Goal: Book appointment/travel/reservation

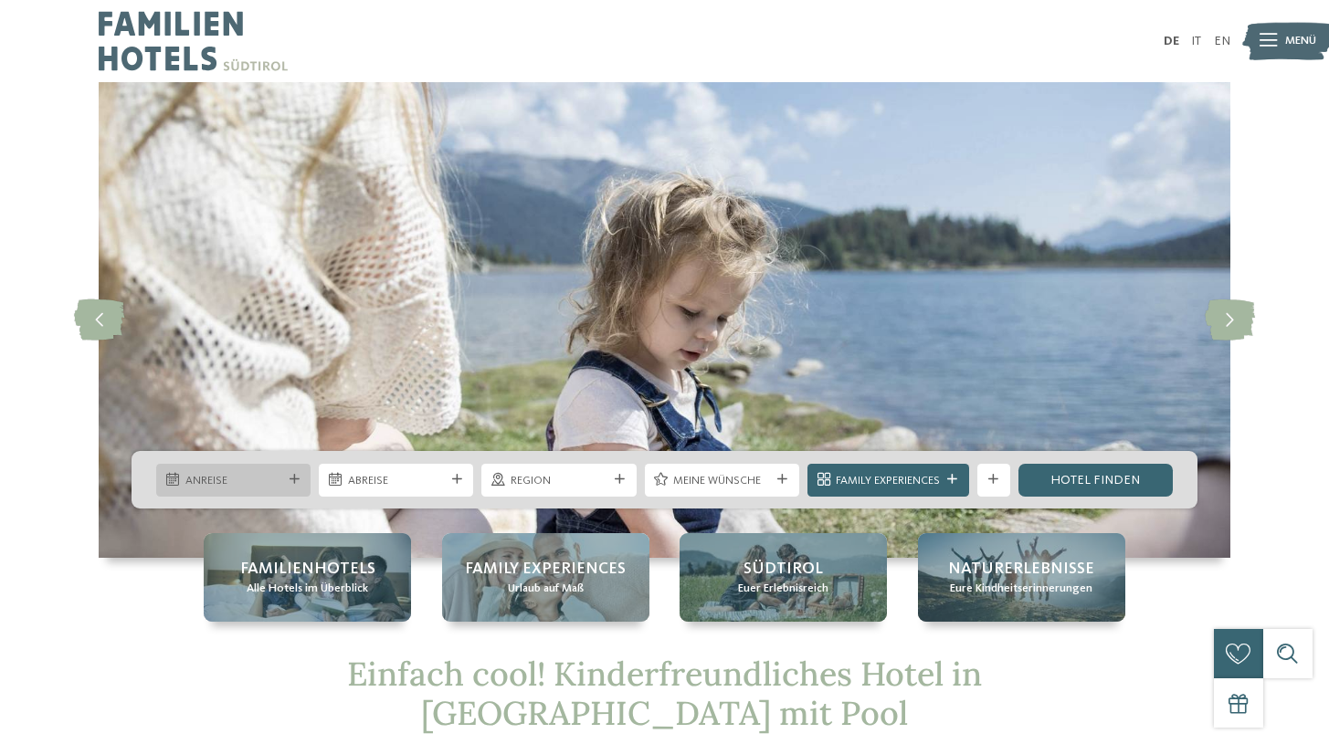
click at [300, 485] on div "Anreise" at bounding box center [233, 480] width 154 height 33
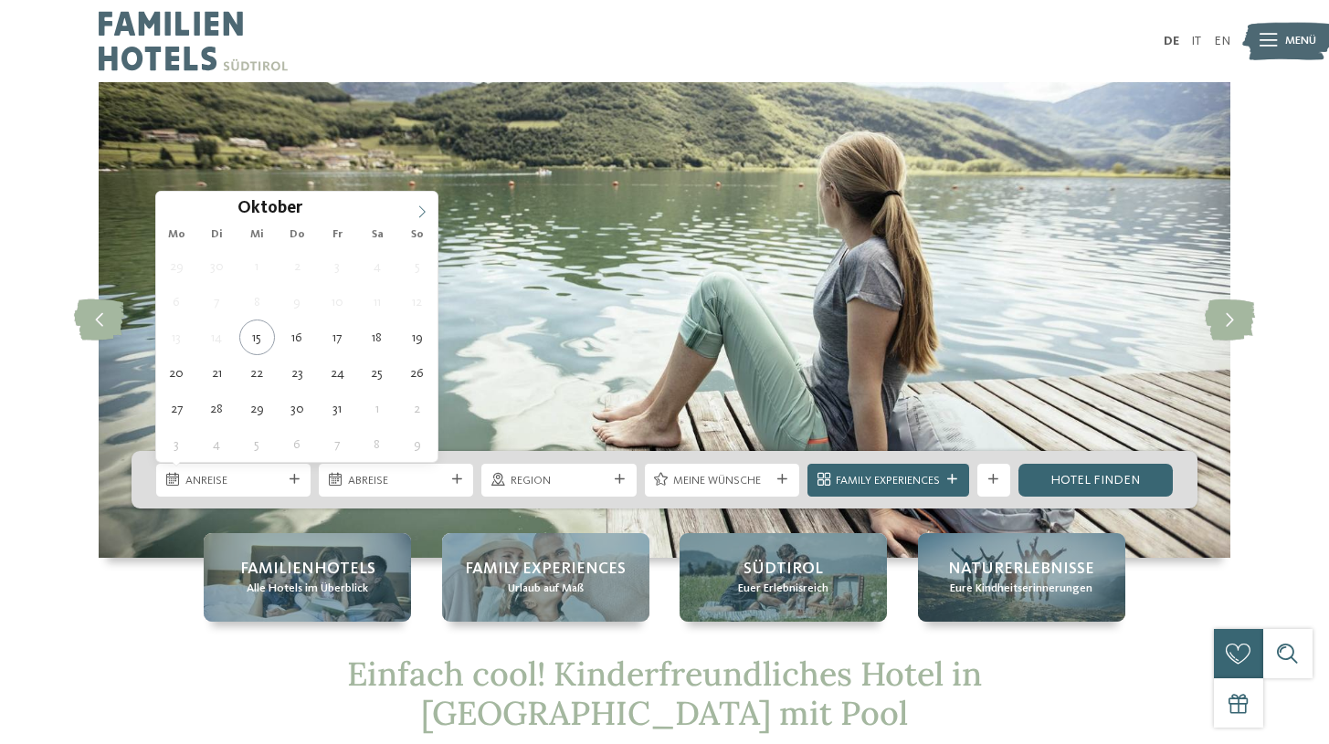
click at [421, 210] on icon at bounding box center [422, 211] width 13 height 13
type input "****"
click at [421, 210] on icon at bounding box center [422, 211] width 13 height 13
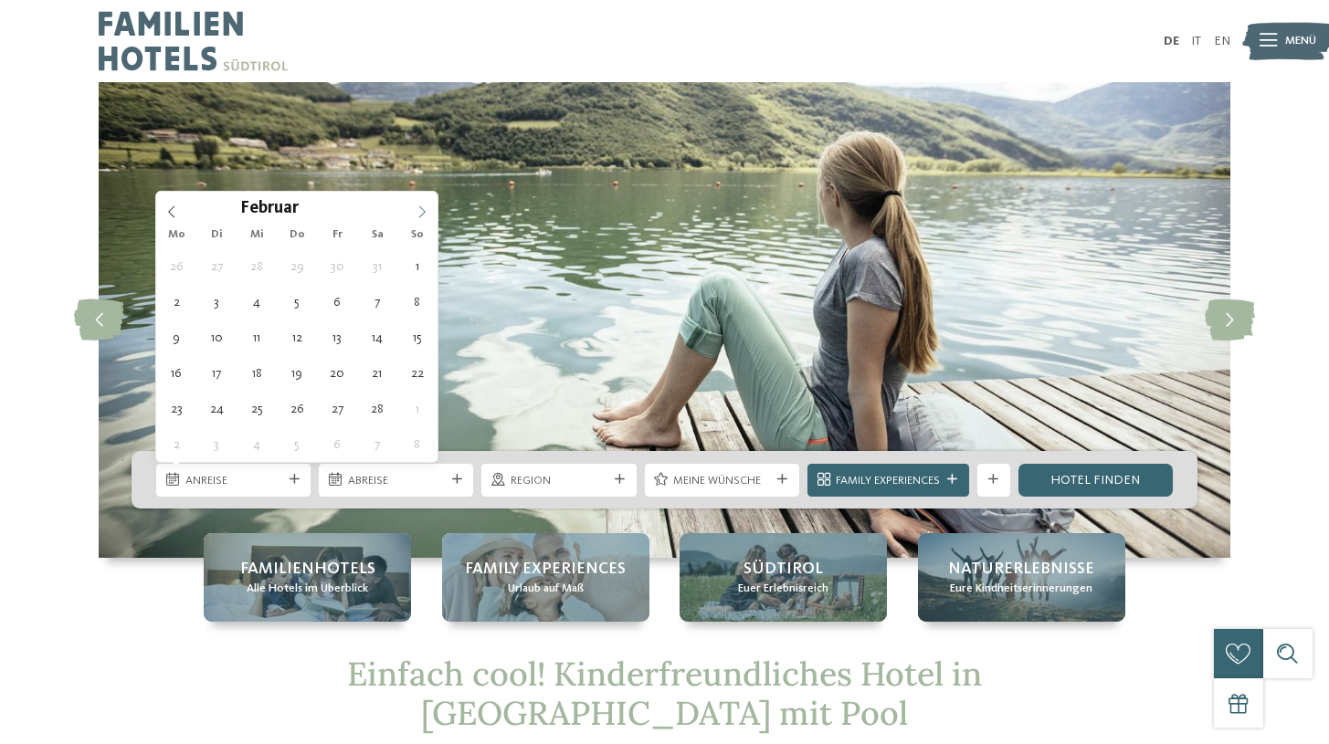
click at [421, 210] on icon at bounding box center [422, 211] width 13 height 13
type div "01.04.2026"
type input "****"
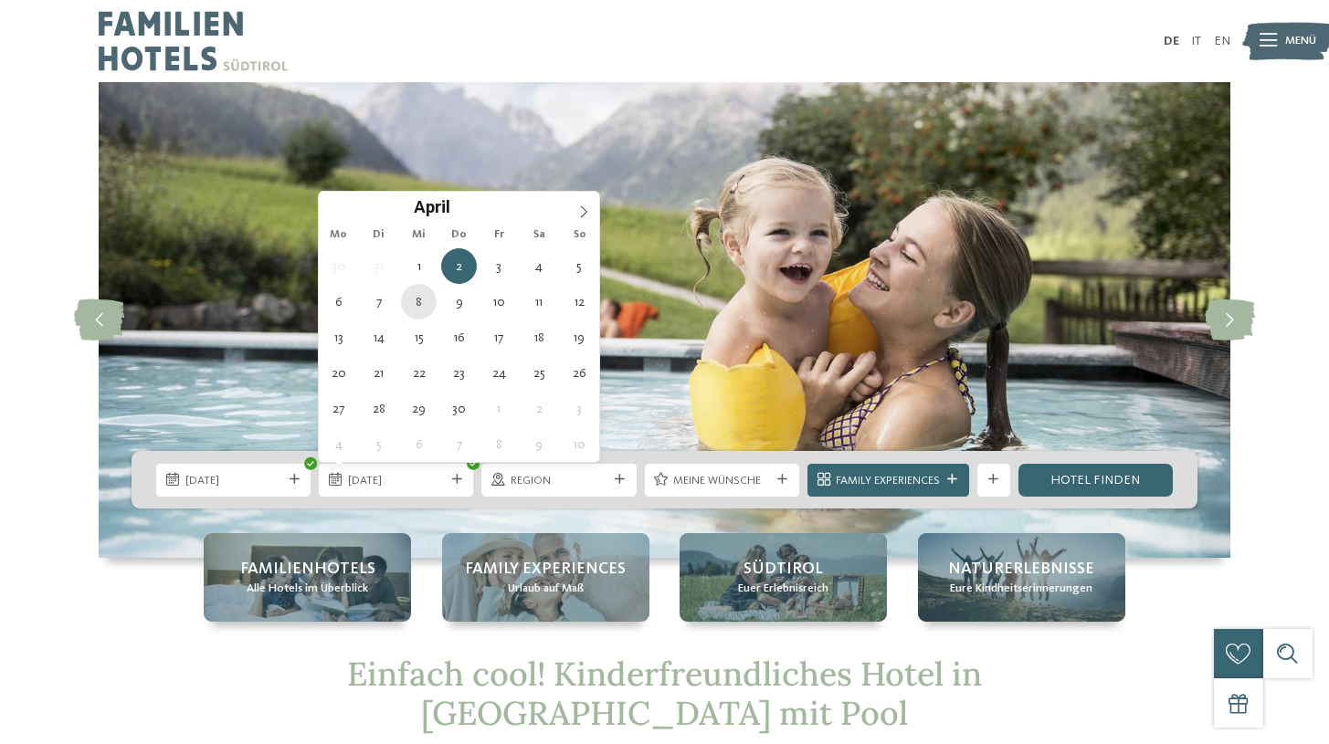
type div "08.04.2026"
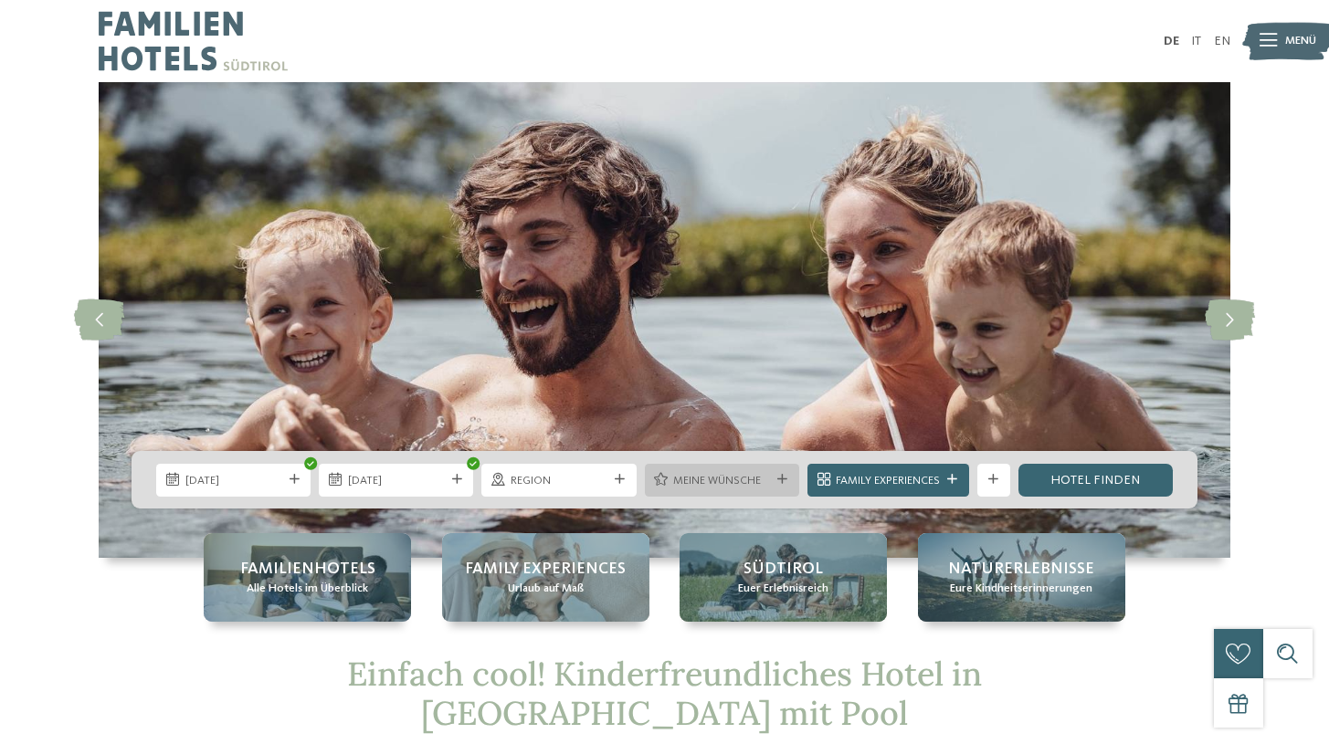
click at [689, 487] on span "Meine Wünsche" at bounding box center [721, 481] width 97 height 16
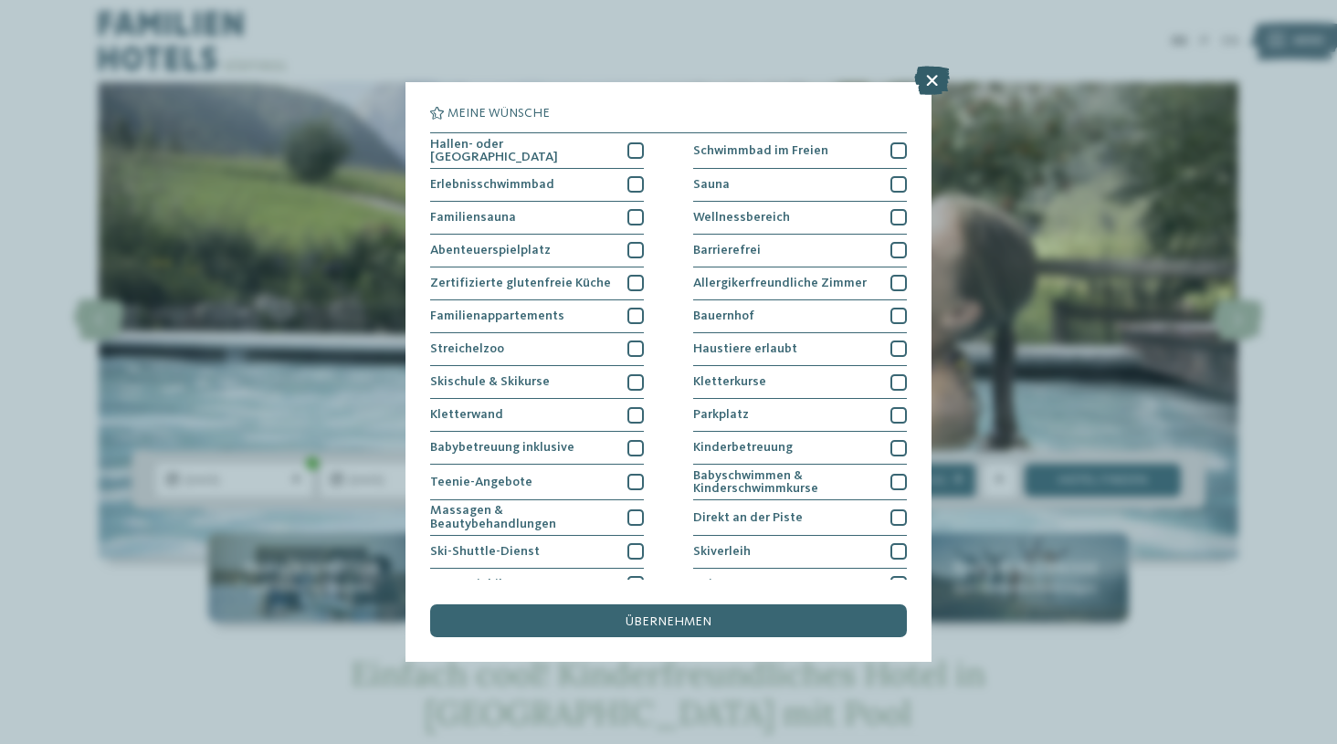
click at [935, 79] on icon at bounding box center [932, 80] width 36 height 29
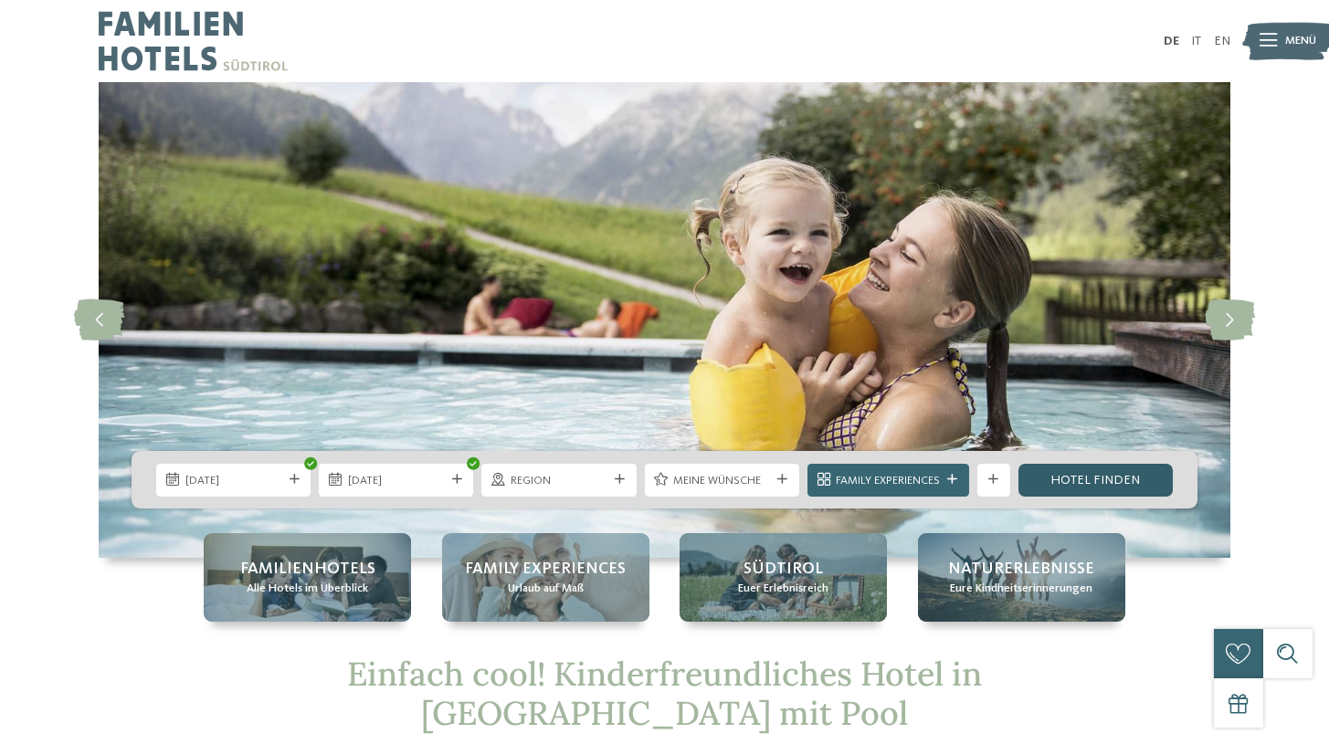
click at [1042, 468] on link "Hotel finden" at bounding box center [1095, 480] width 154 height 33
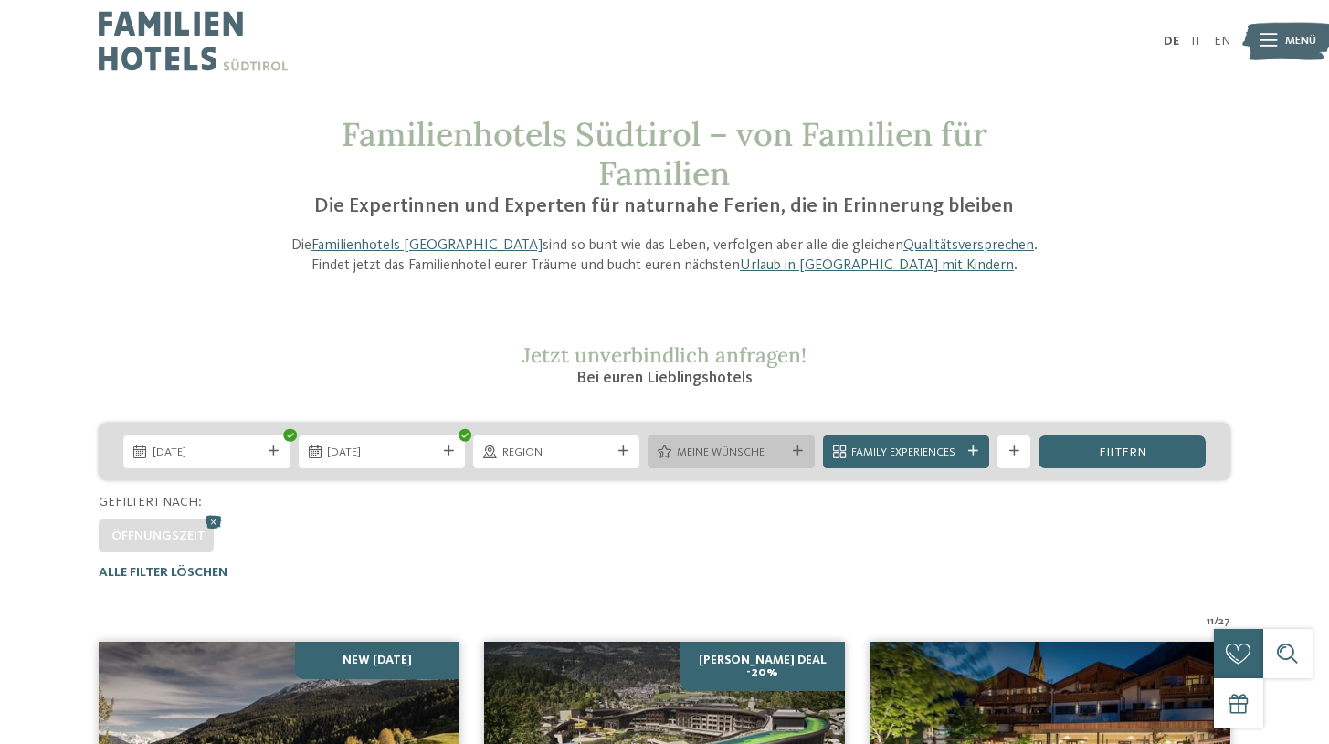
click at [679, 448] on span "Meine Wünsche" at bounding box center [731, 453] width 109 height 16
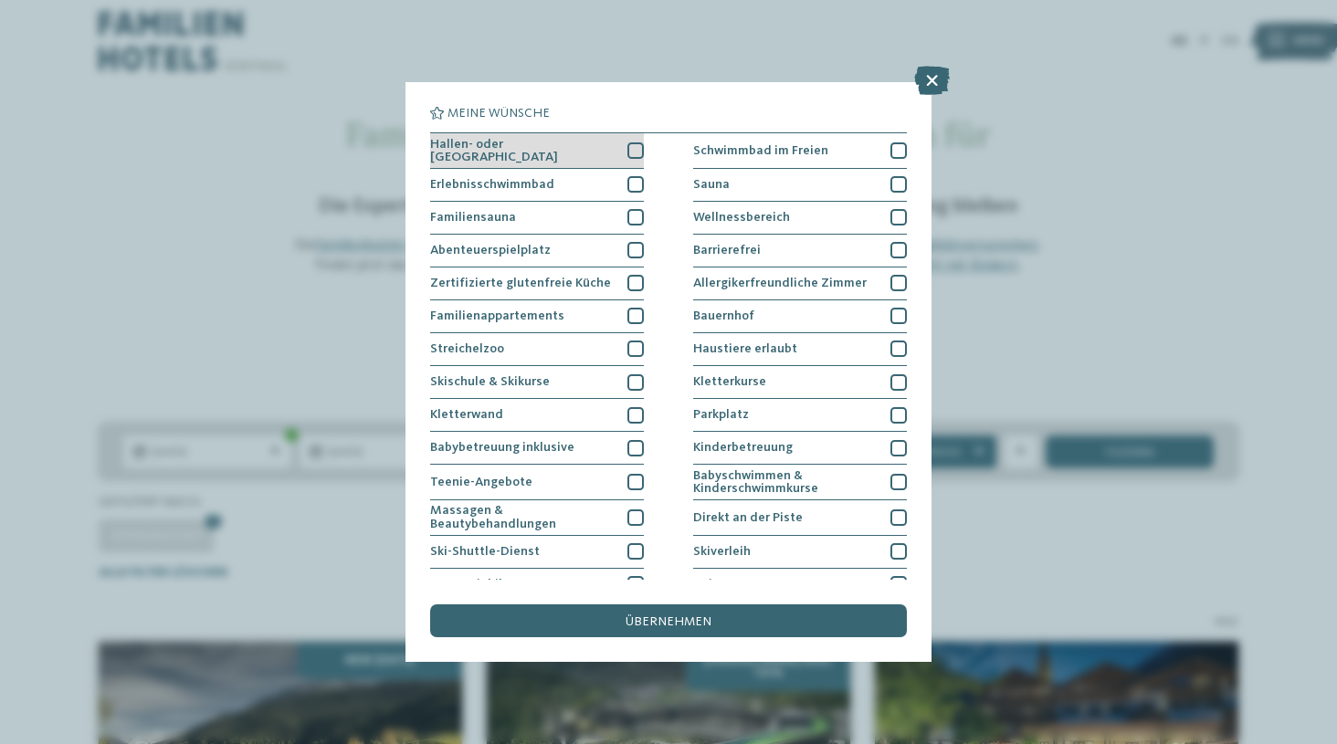
click at [638, 153] on div at bounding box center [635, 150] width 16 height 16
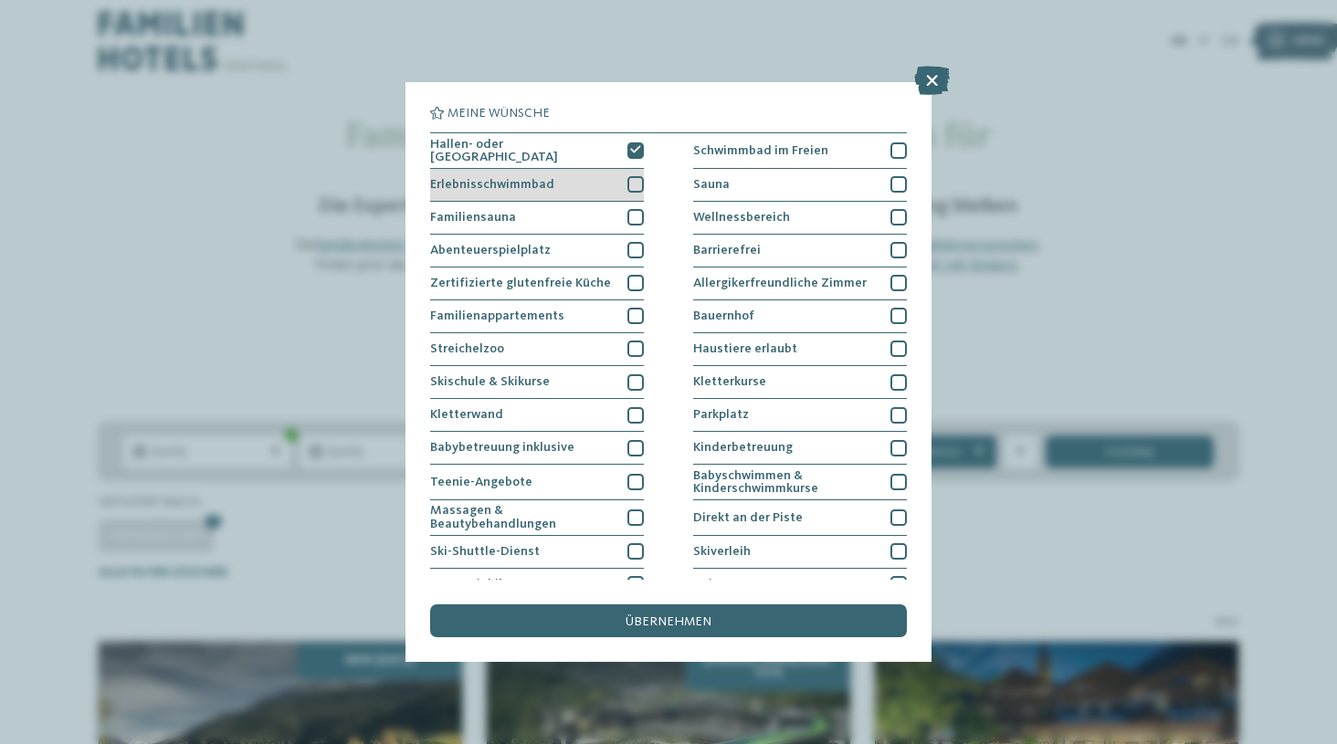
click at [636, 179] on div at bounding box center [635, 184] width 16 height 16
click at [623, 605] on div "übernehmen" at bounding box center [668, 621] width 477 height 33
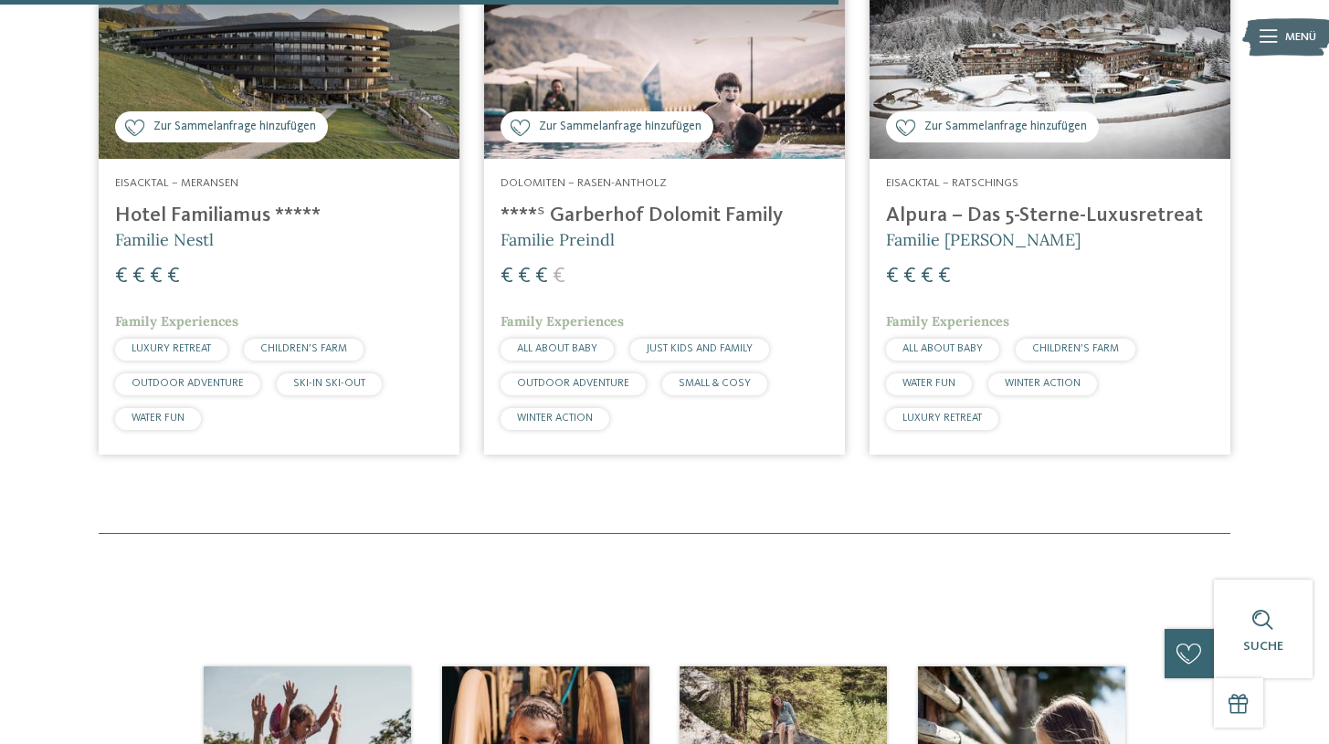
scroll to position [1187, 0]
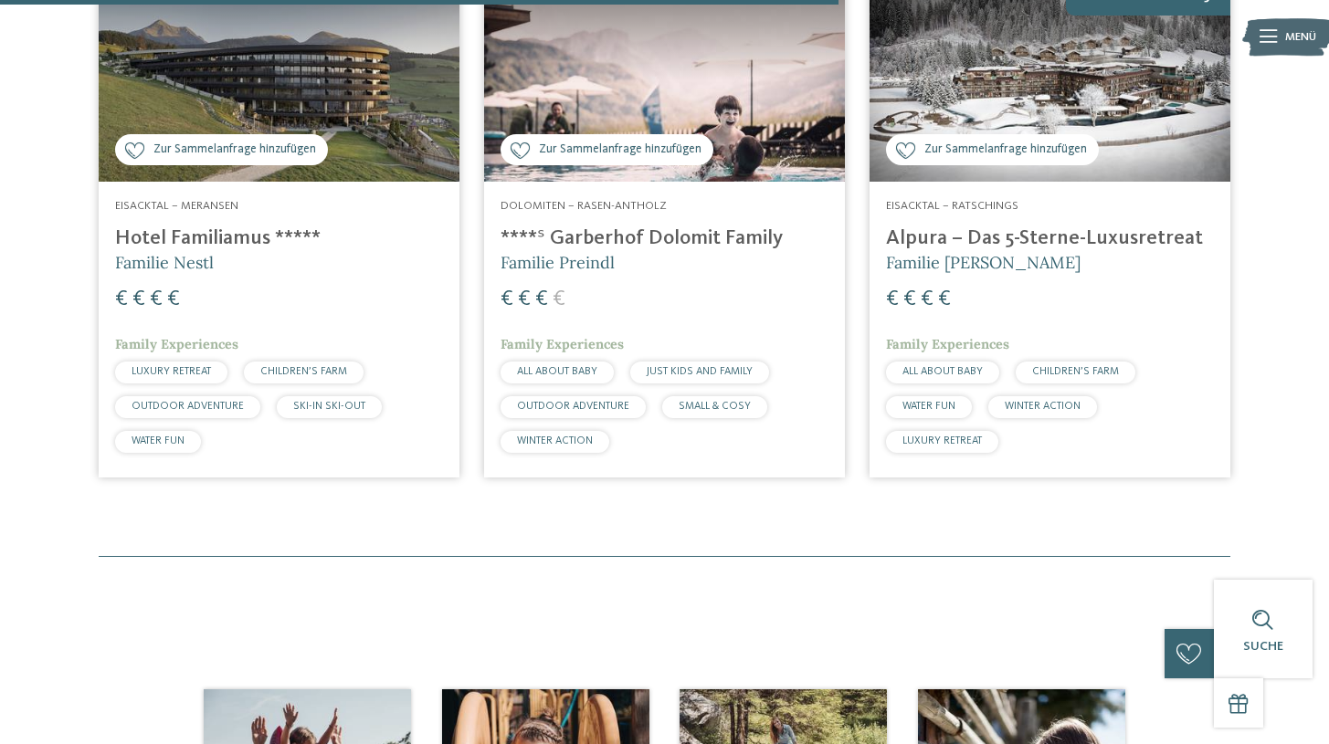
click at [686, 236] on h4 "****ˢ Garberhof Dolomit Family" at bounding box center [664, 238] width 328 height 25
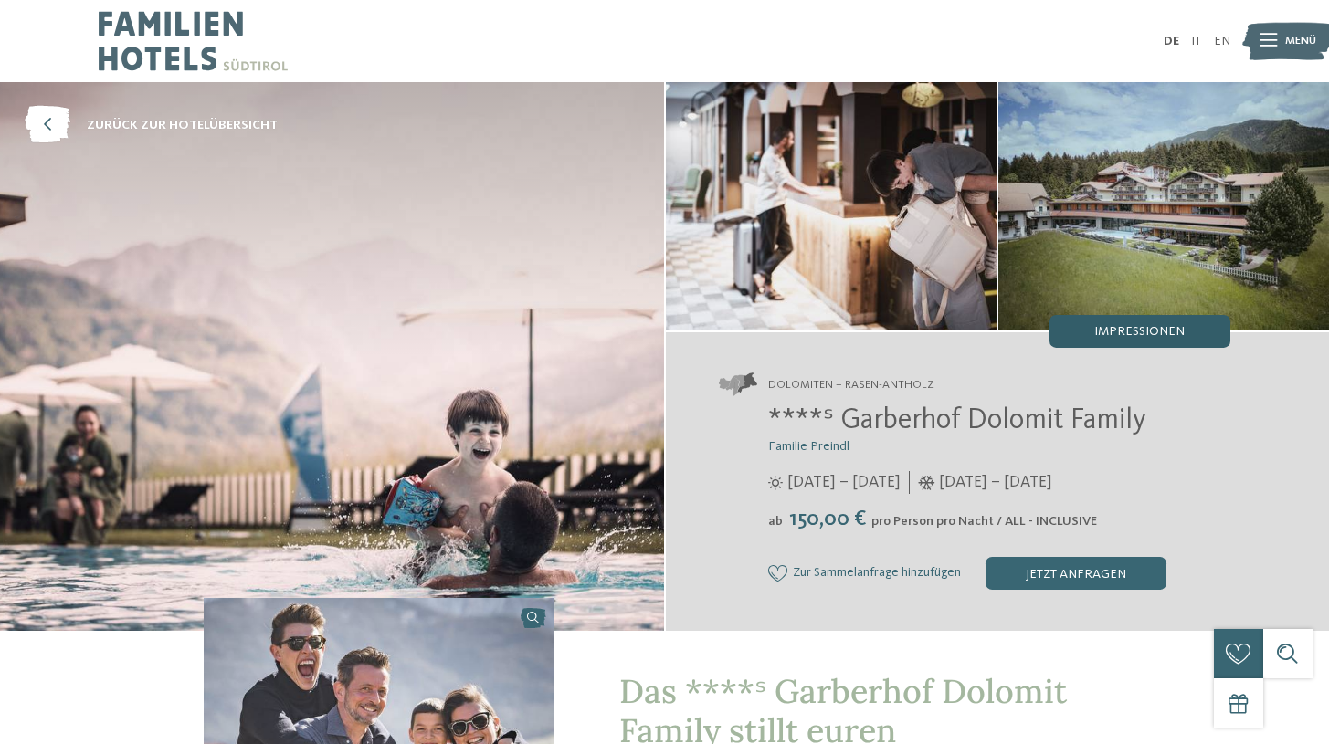
click at [1110, 338] on span "Impressionen" at bounding box center [1139, 331] width 90 height 13
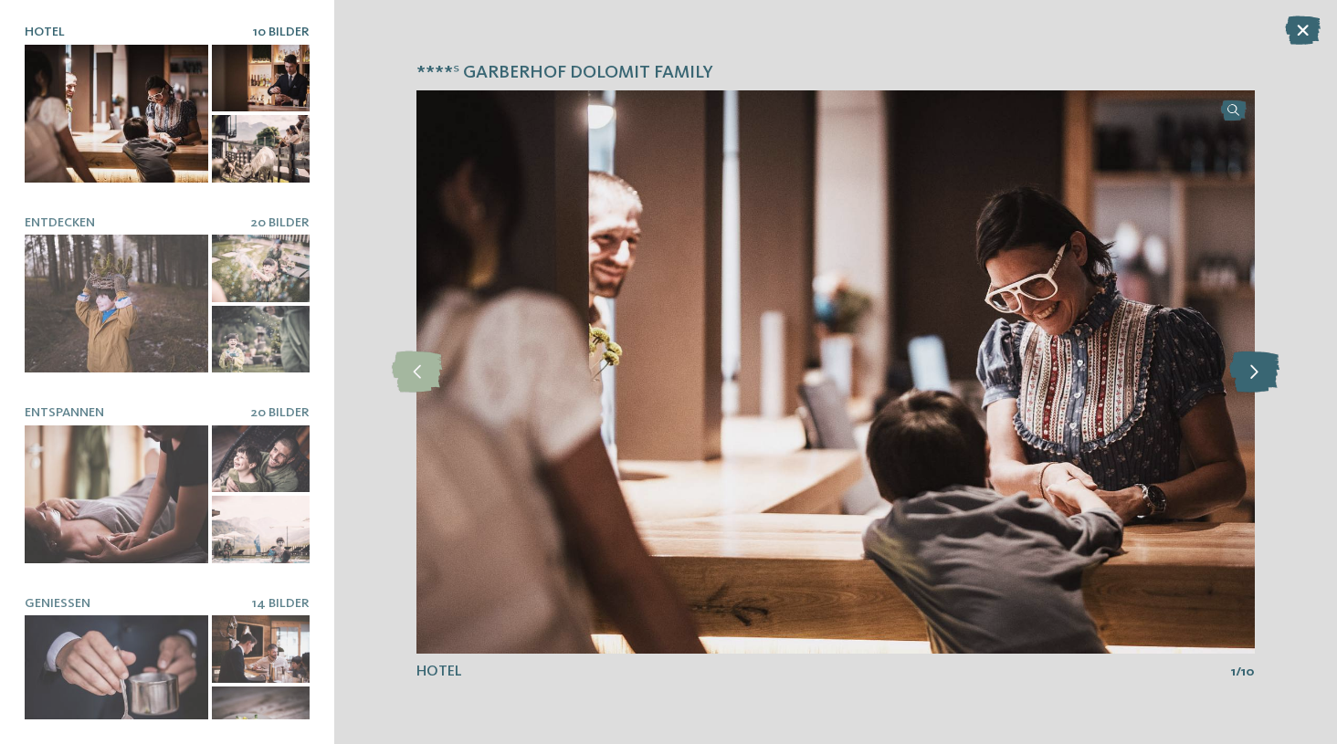
click at [1260, 375] on icon at bounding box center [1254, 372] width 50 height 41
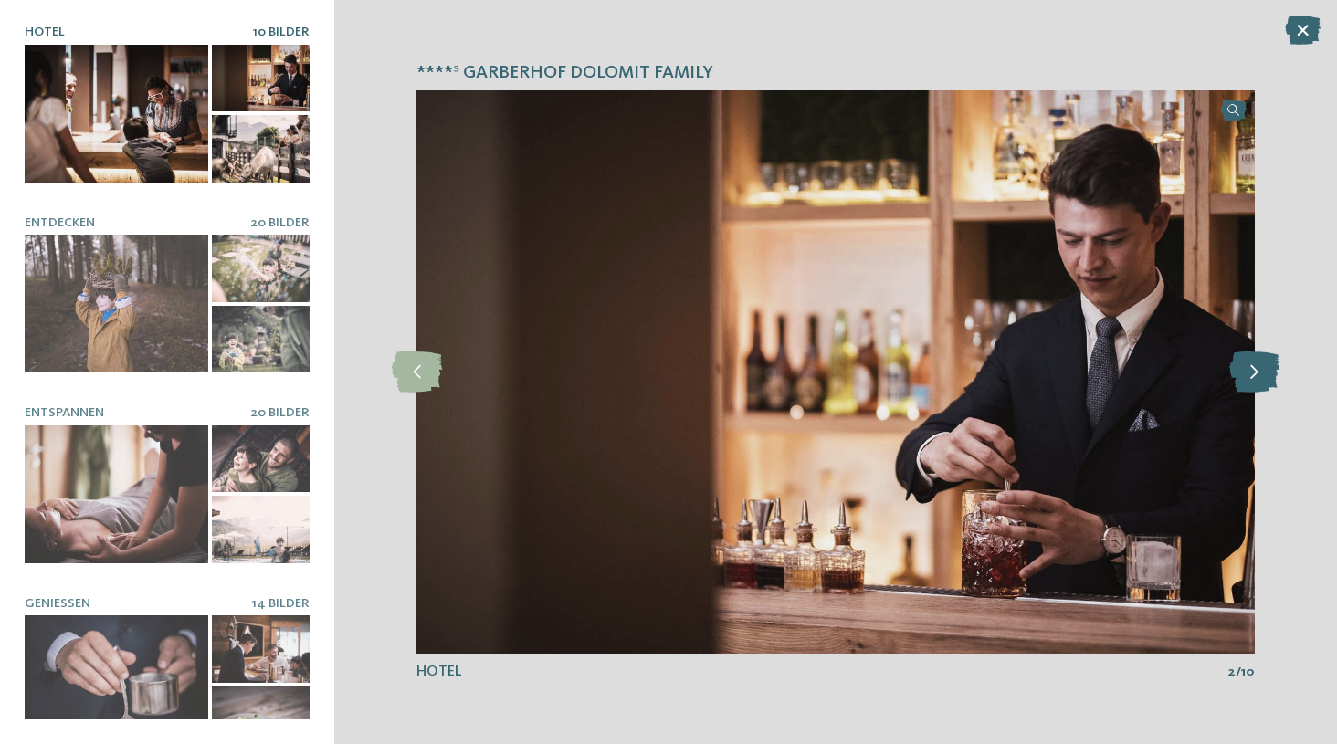
click at [1260, 375] on icon at bounding box center [1254, 372] width 50 height 41
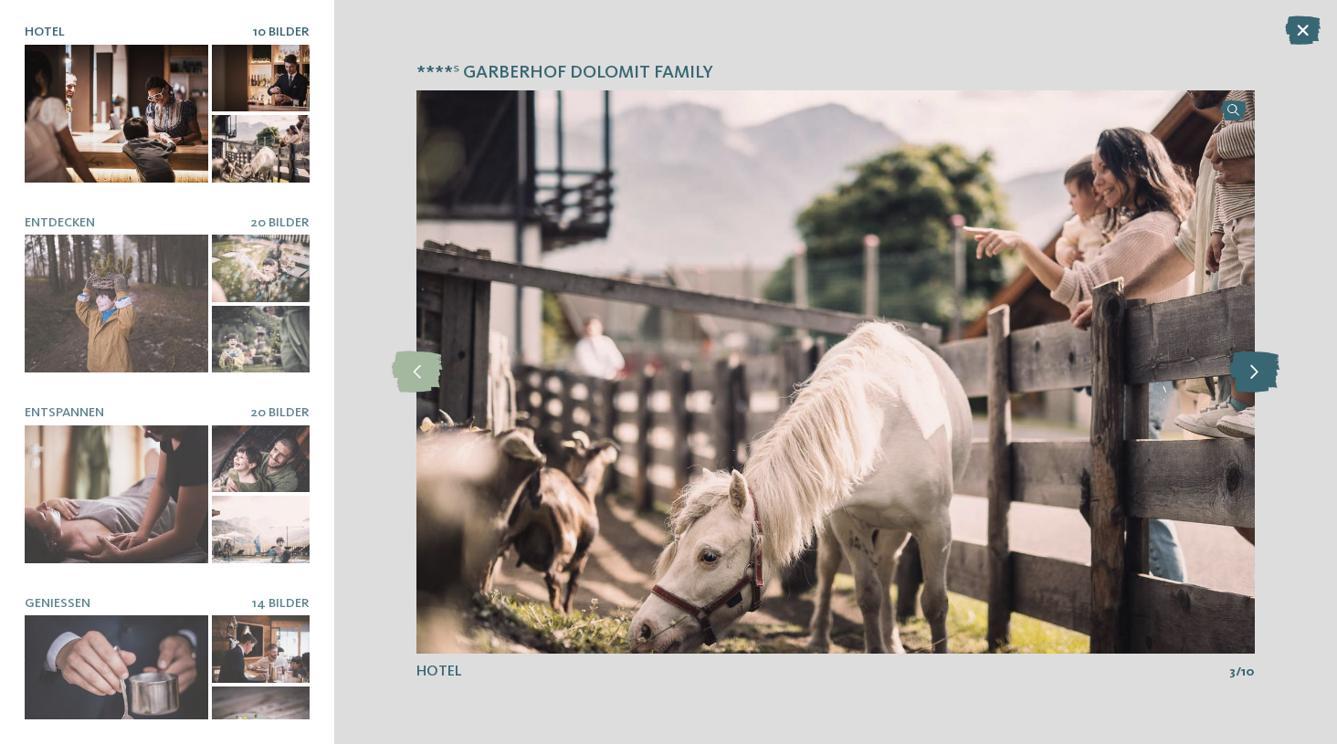
click at [1260, 375] on icon at bounding box center [1254, 372] width 50 height 41
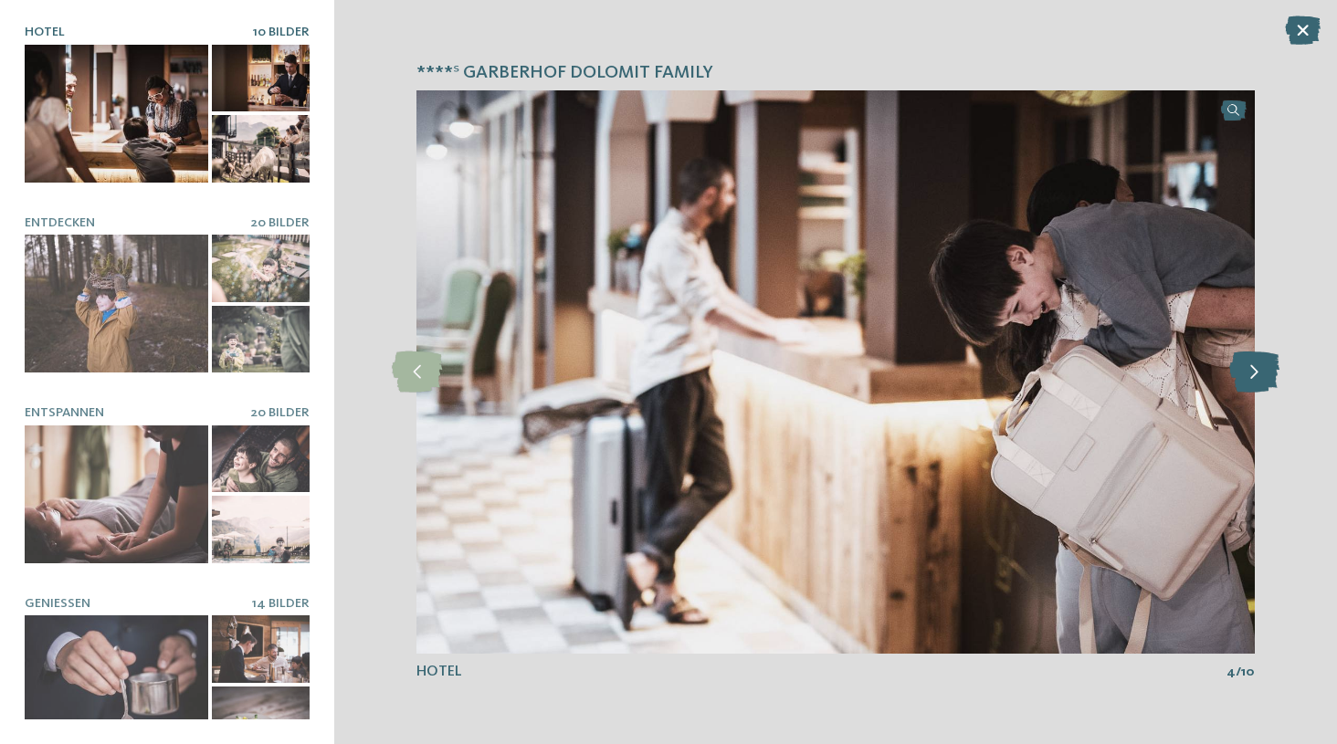
click at [1260, 375] on icon at bounding box center [1254, 372] width 50 height 41
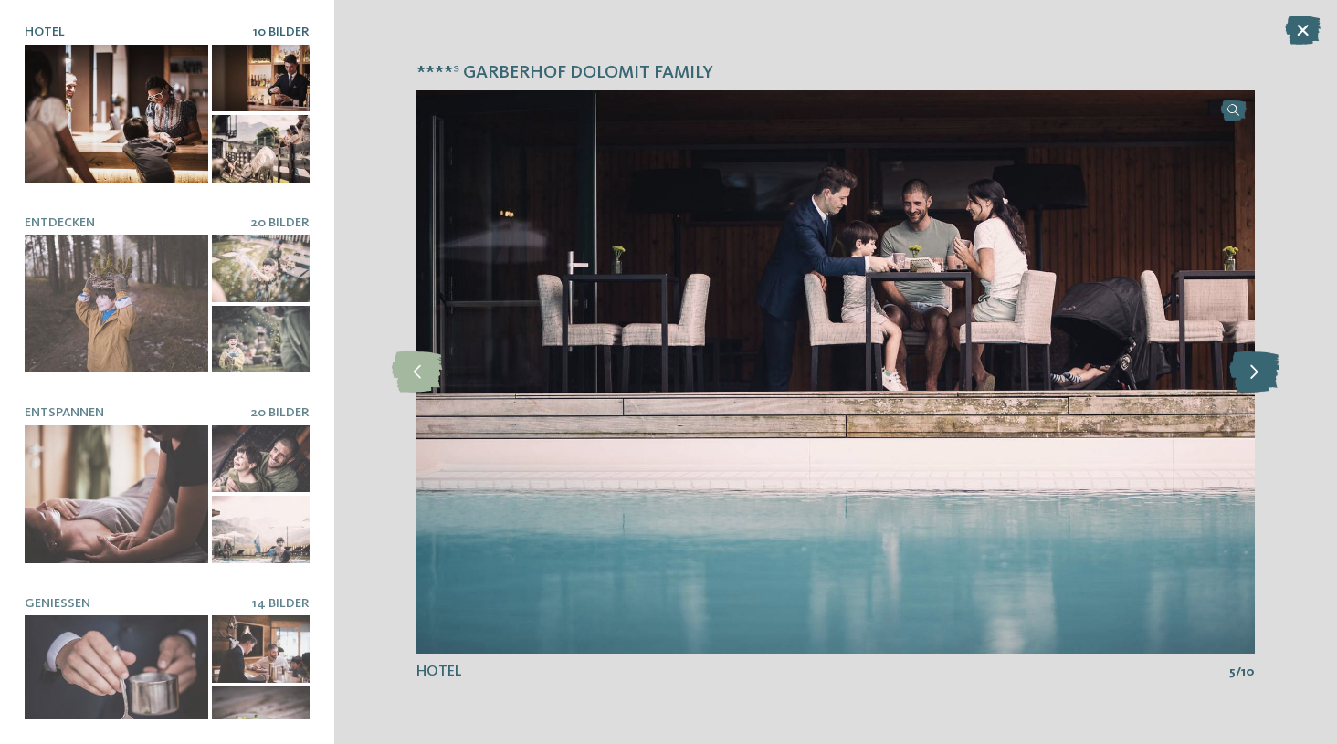
click at [1260, 375] on icon at bounding box center [1254, 372] width 50 height 41
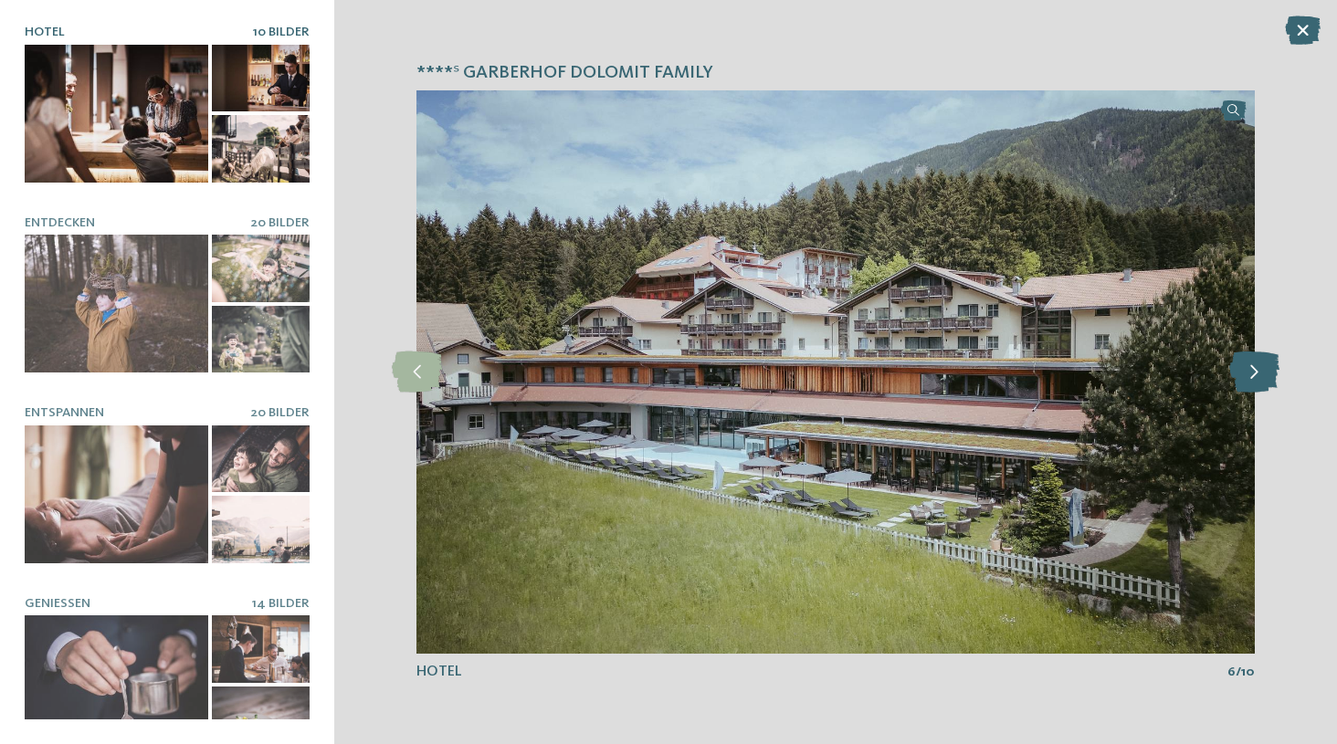
click at [1260, 375] on icon at bounding box center [1254, 372] width 50 height 41
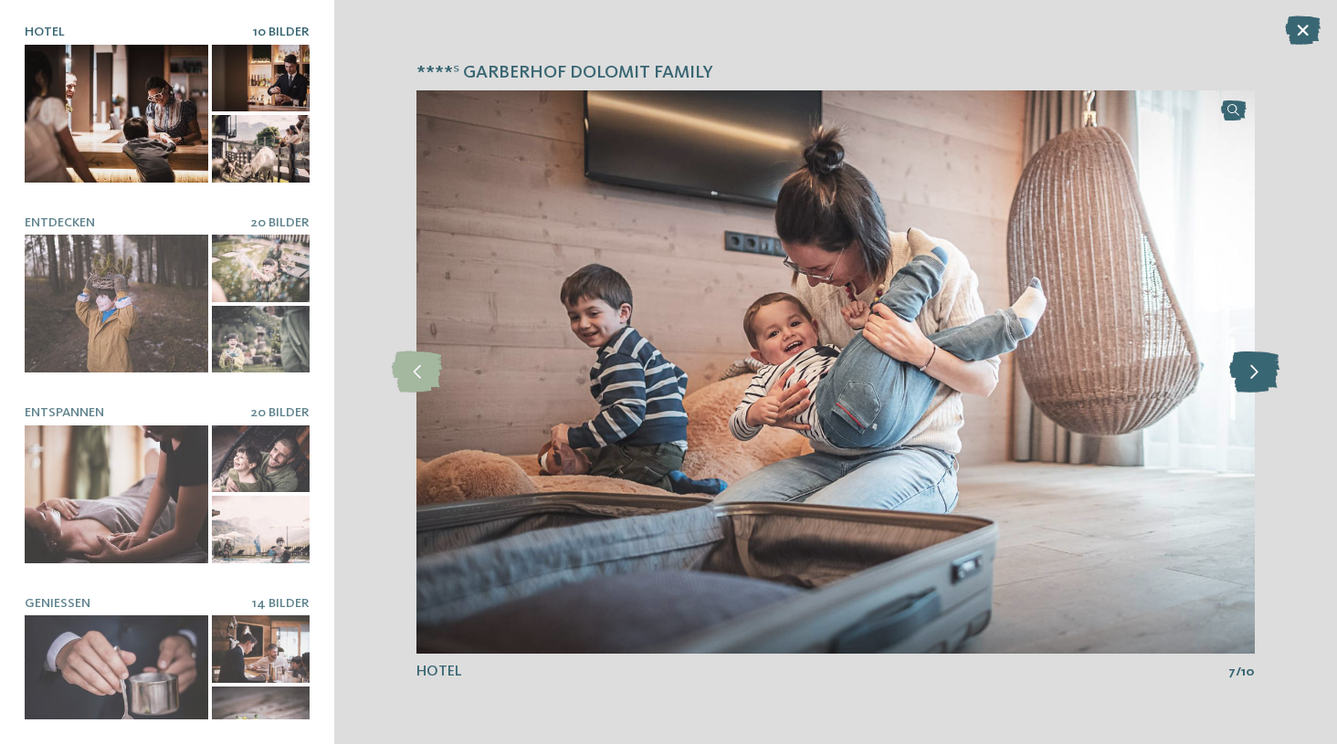
click at [1260, 375] on icon at bounding box center [1254, 372] width 50 height 41
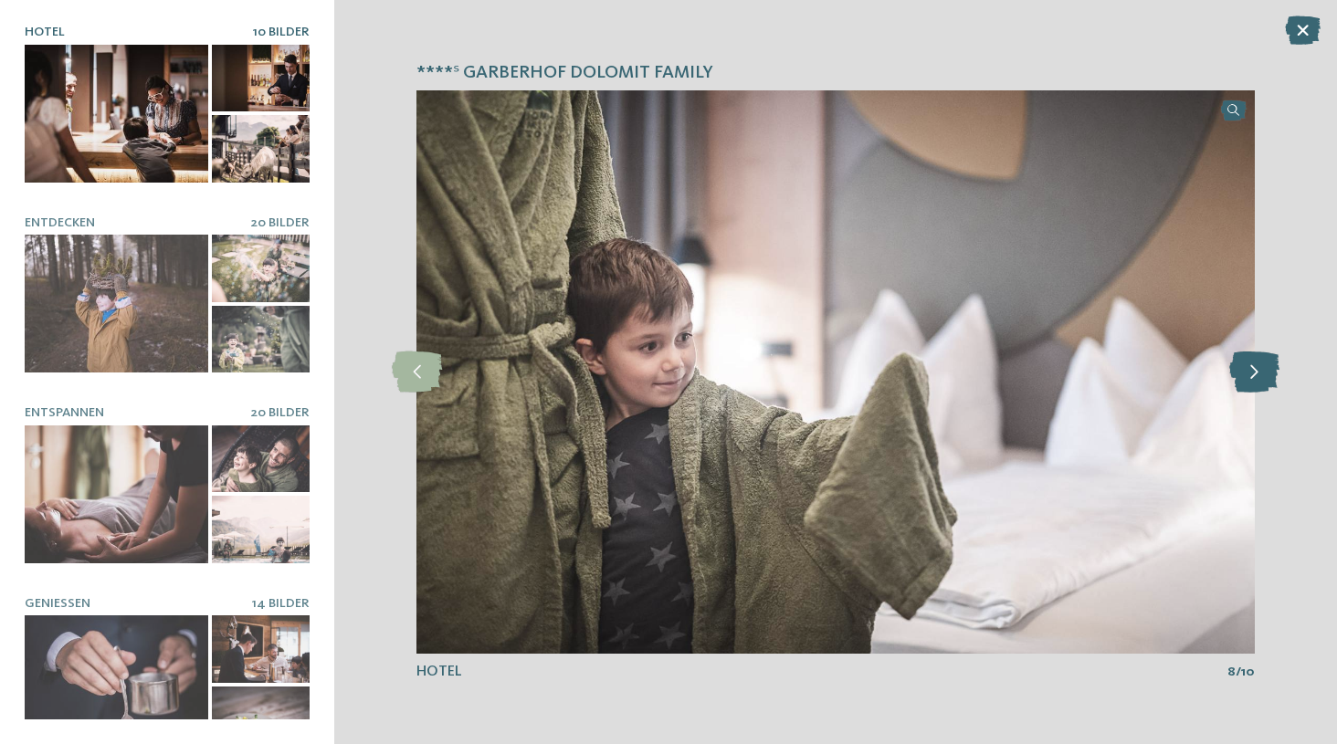
click at [1260, 375] on icon at bounding box center [1254, 372] width 50 height 41
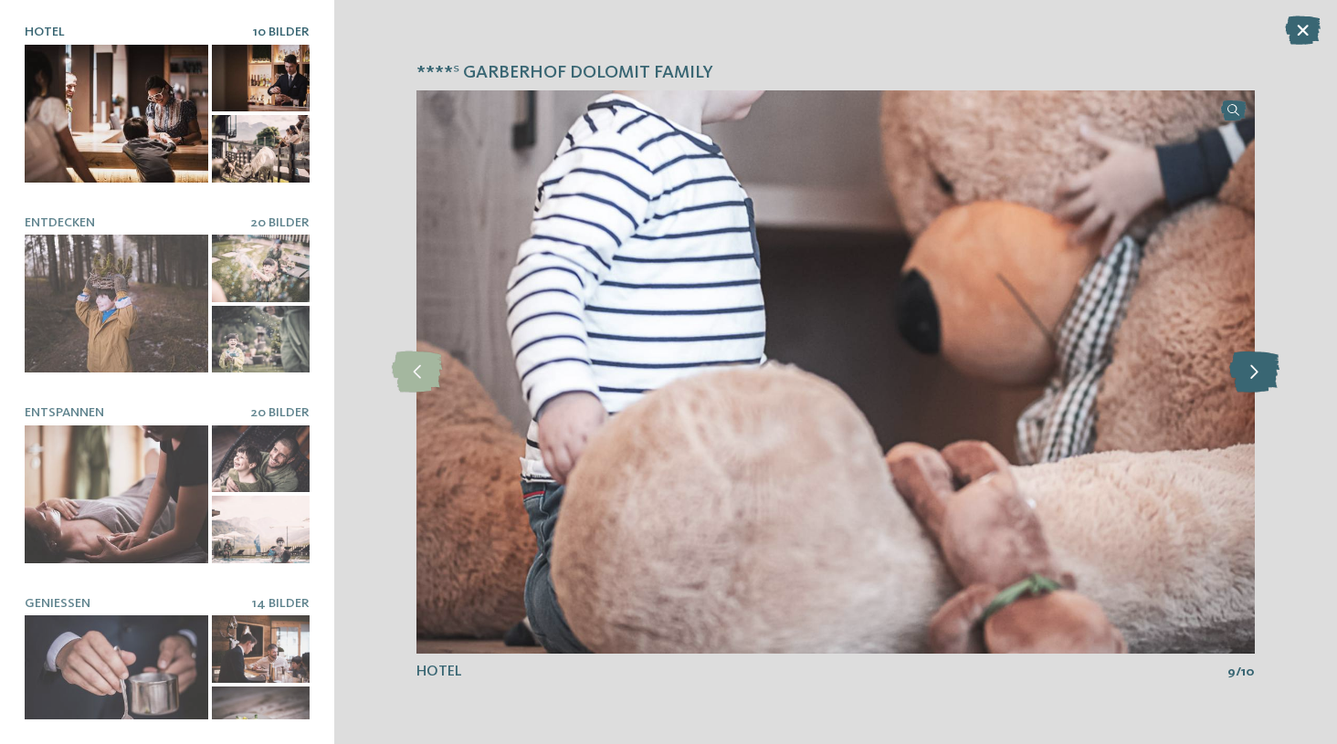
click at [1260, 375] on icon at bounding box center [1254, 372] width 50 height 41
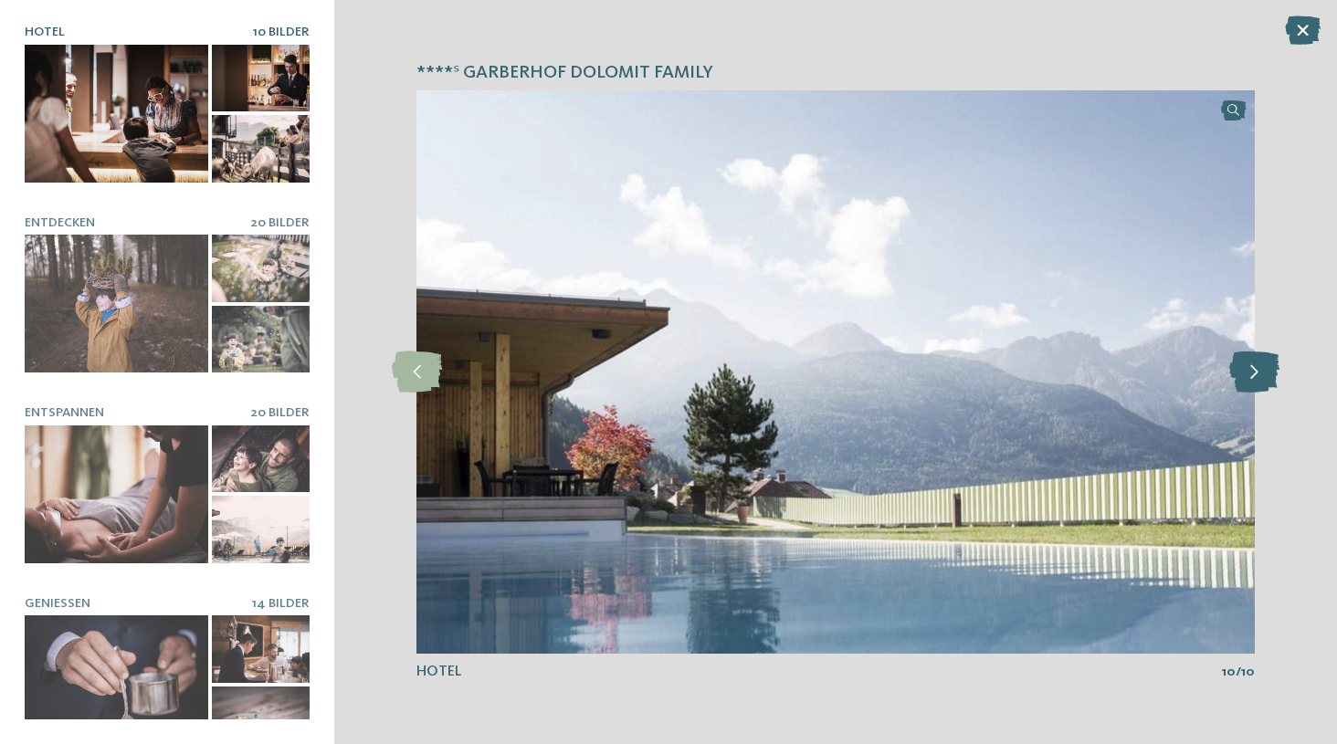
click at [1260, 375] on icon at bounding box center [1254, 372] width 50 height 41
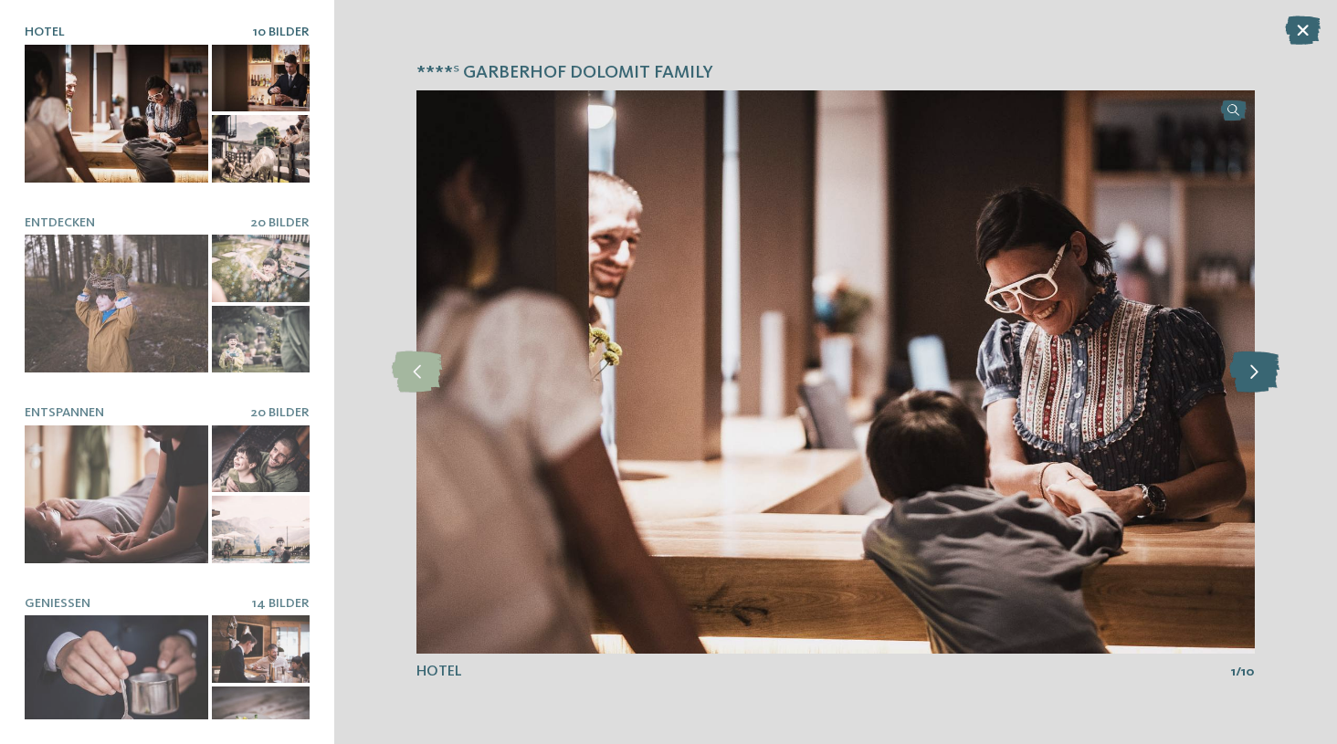
click at [1260, 375] on icon at bounding box center [1254, 372] width 50 height 41
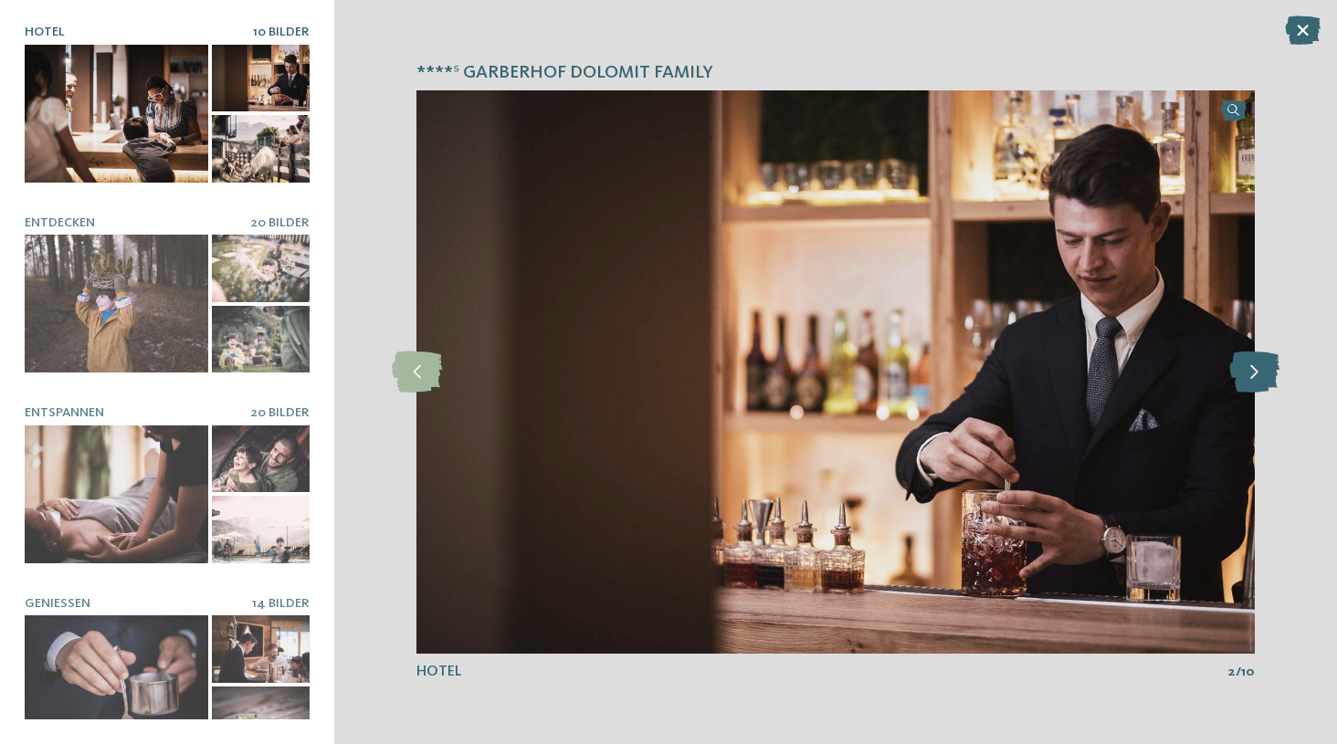
click at [1260, 375] on icon at bounding box center [1254, 372] width 50 height 41
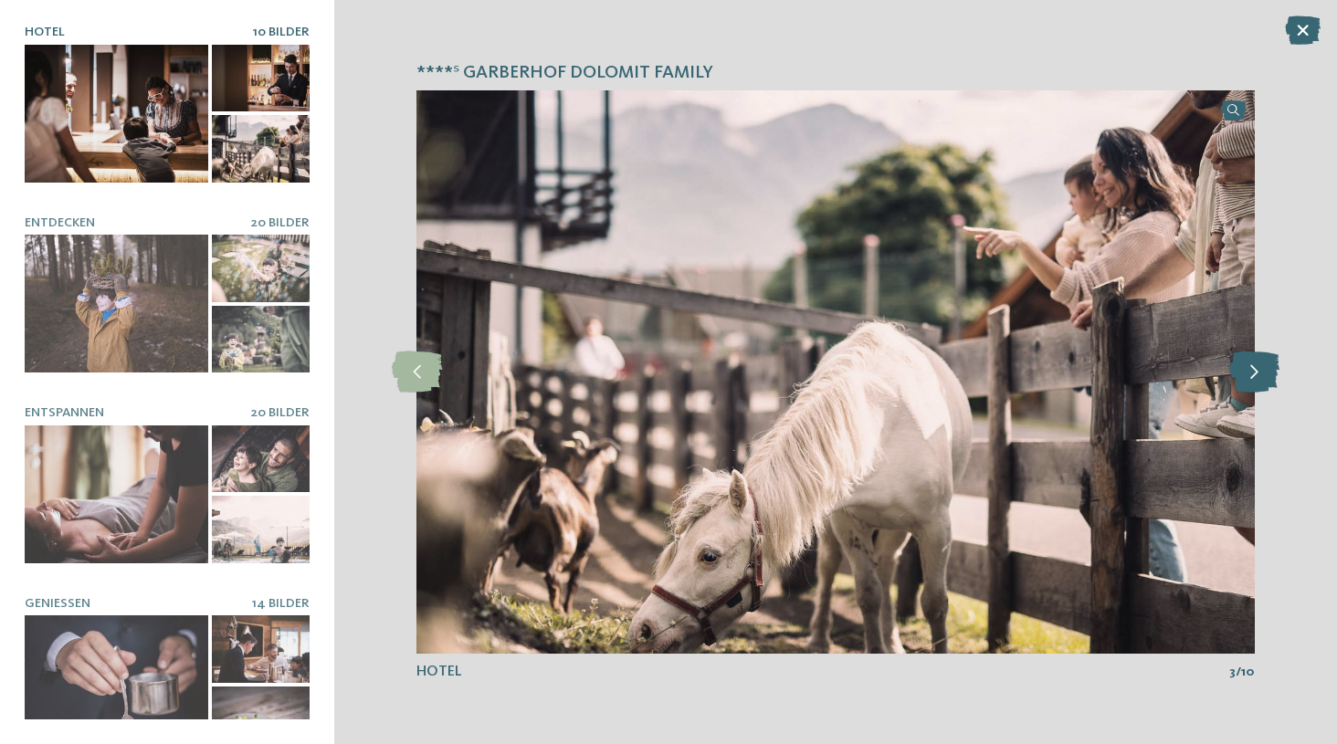
click at [1260, 375] on icon at bounding box center [1254, 372] width 50 height 41
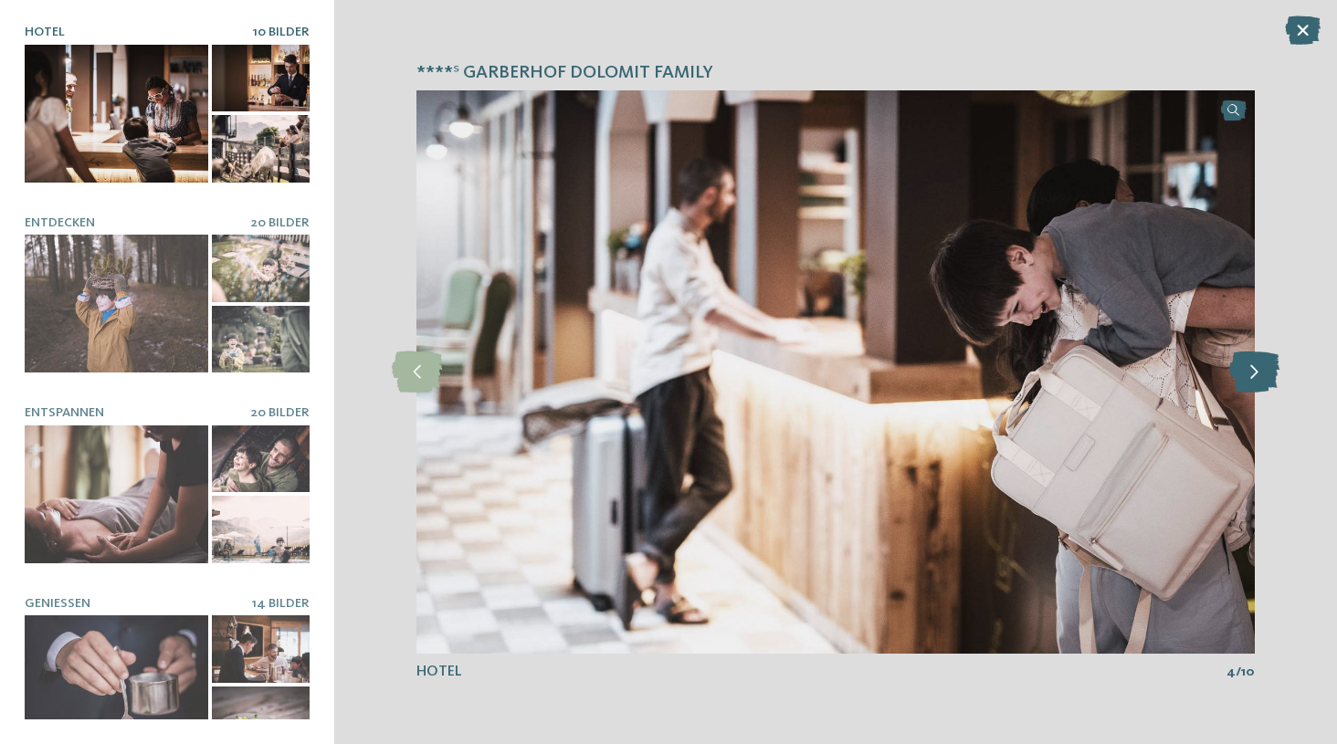
click at [1260, 375] on icon at bounding box center [1254, 372] width 50 height 41
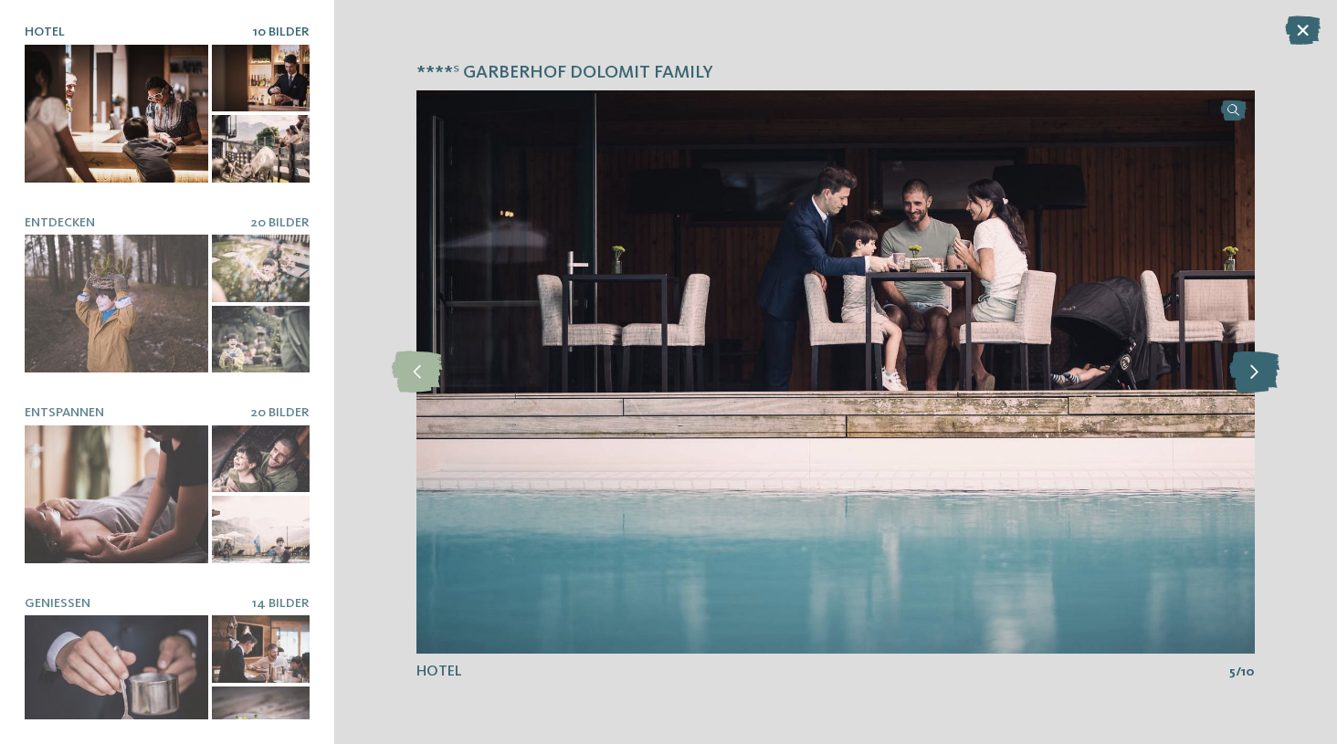
click at [1260, 375] on icon at bounding box center [1254, 372] width 50 height 41
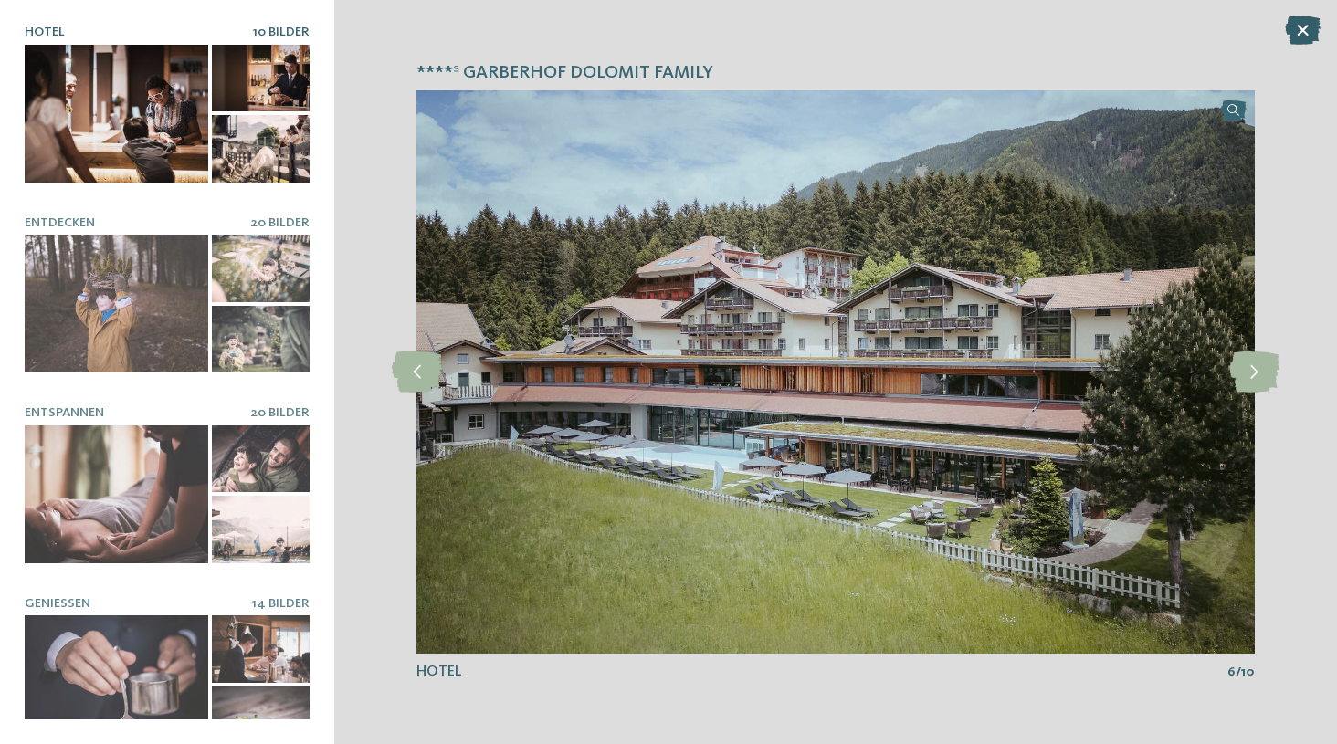
click at [1296, 31] on icon at bounding box center [1303, 30] width 36 height 29
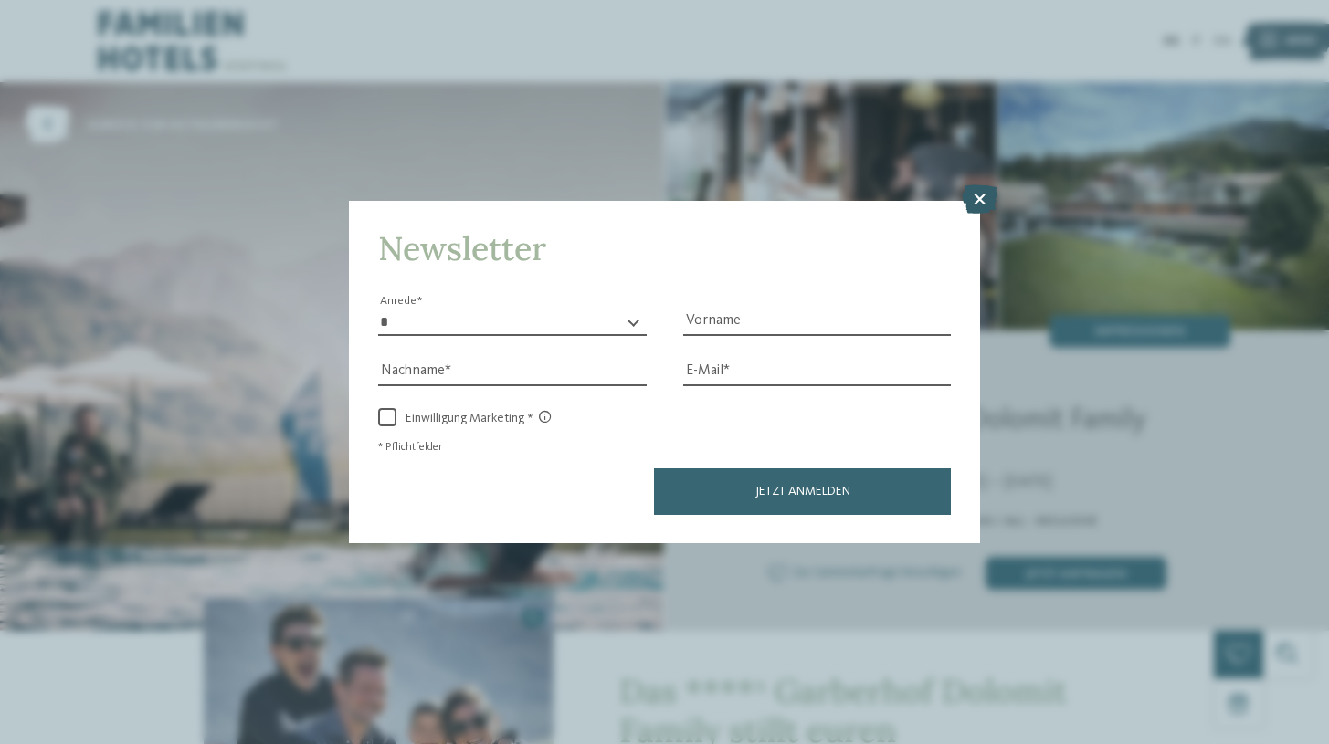
click at [990, 184] on icon at bounding box center [980, 198] width 36 height 29
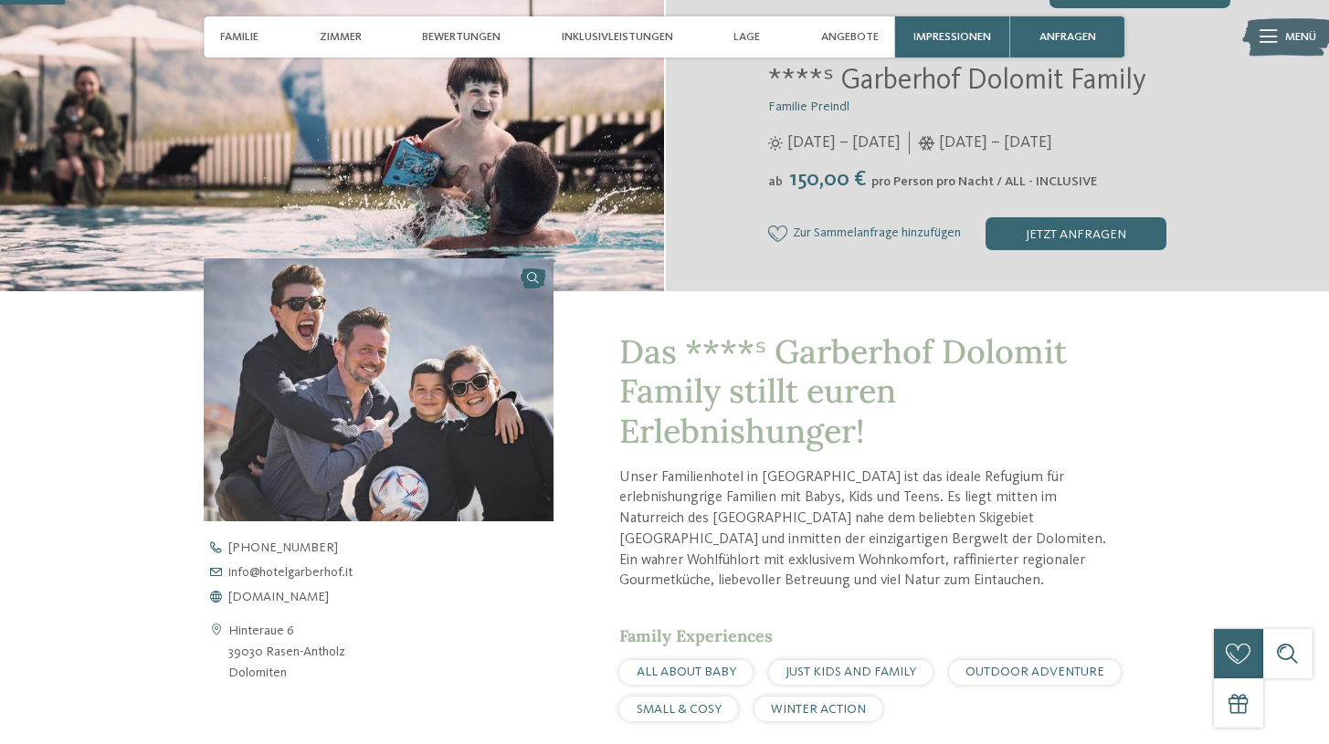
scroll to position [378, 0]
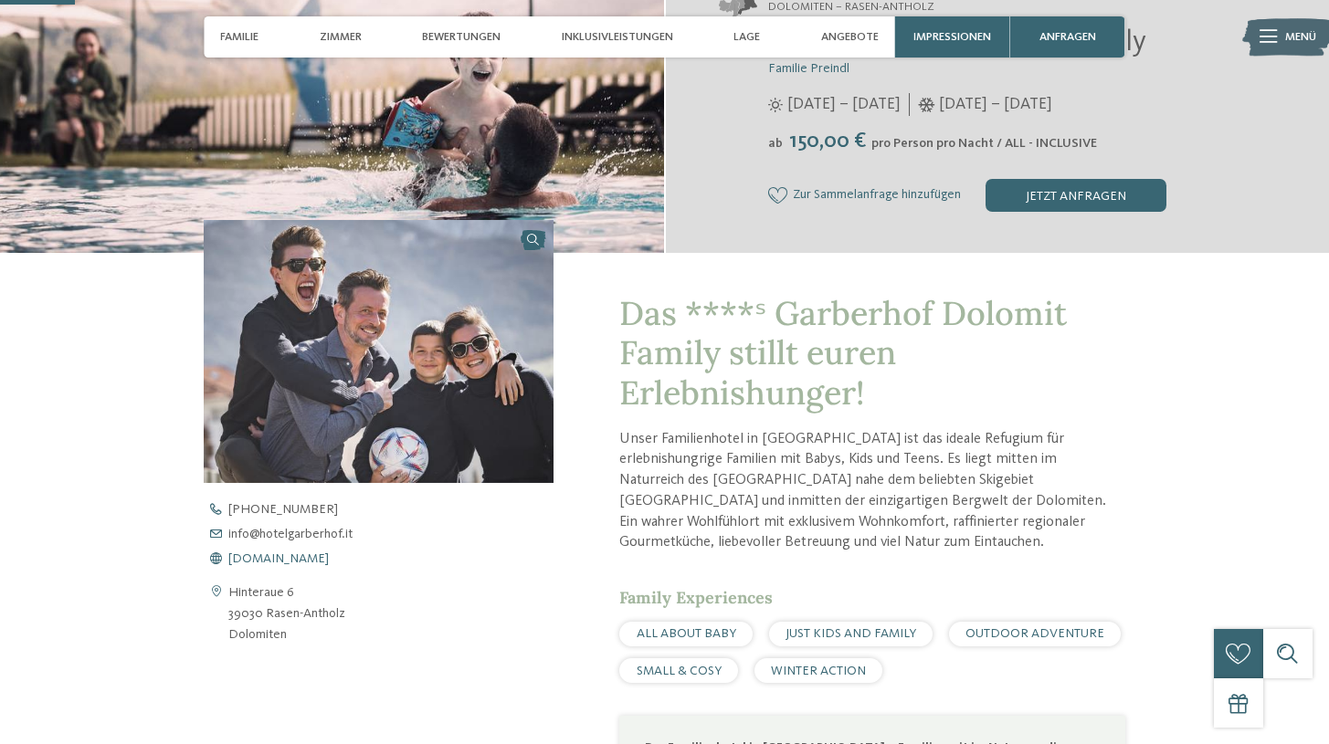
click at [305, 555] on span "[DOMAIN_NAME]" at bounding box center [278, 559] width 100 height 13
